Goal: Information Seeking & Learning: Learn about a topic

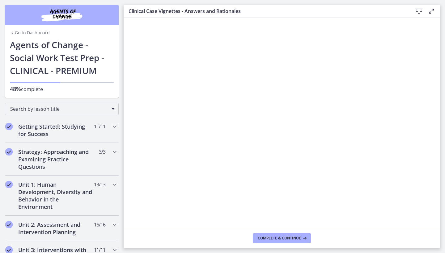
scroll to position [290, 0]
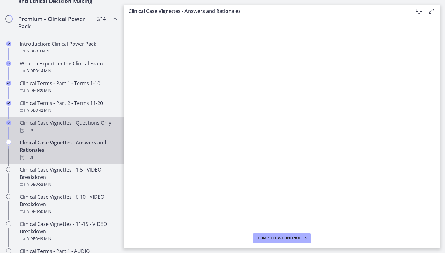
click at [70, 134] on div "PDF" at bounding box center [68, 130] width 96 height 7
click at [78, 161] on div "Clinical Case Vignettes - Answers and Rationales PDF" at bounding box center [68, 150] width 96 height 22
click at [80, 134] on div "PDF" at bounding box center [68, 130] width 96 height 7
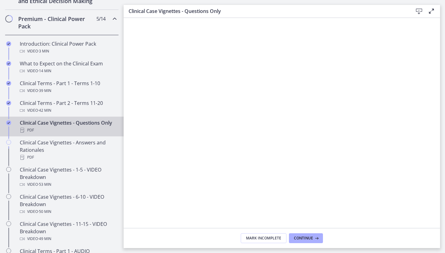
click at [421, 12] on icon at bounding box center [418, 11] width 7 height 7
